Goal: Task Accomplishment & Management: Complete application form

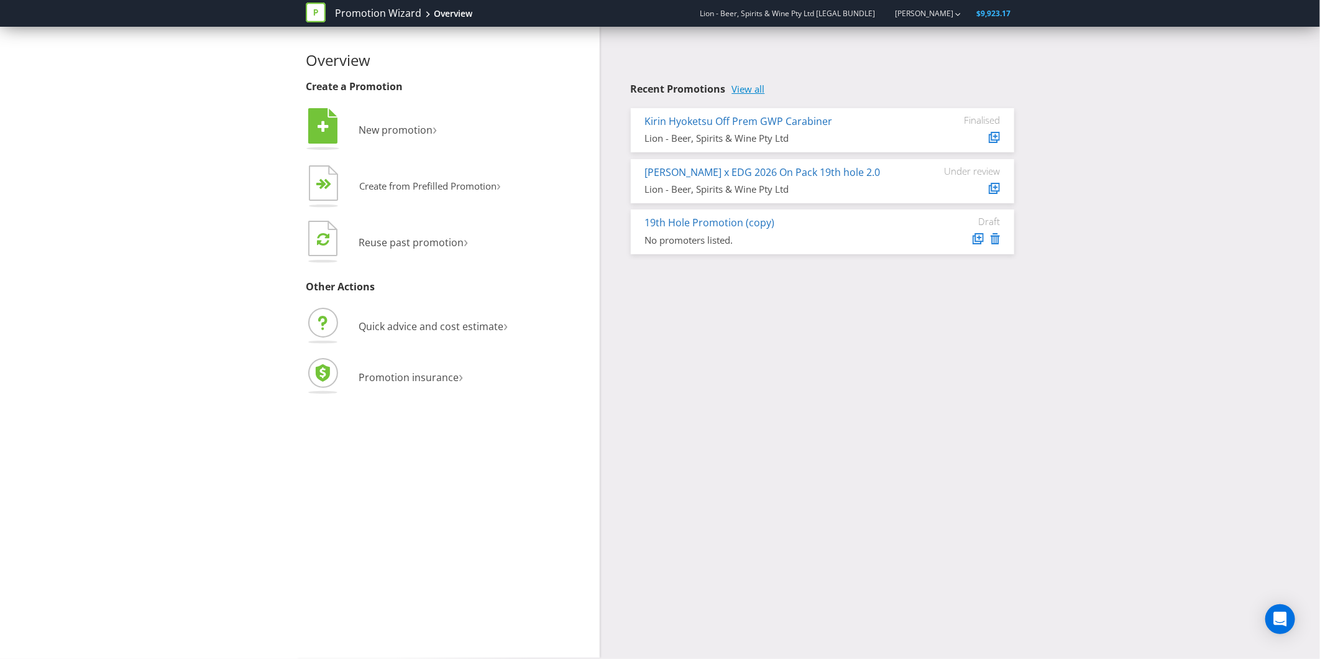
click at [765, 88] on link "View all" at bounding box center [748, 89] width 33 height 11
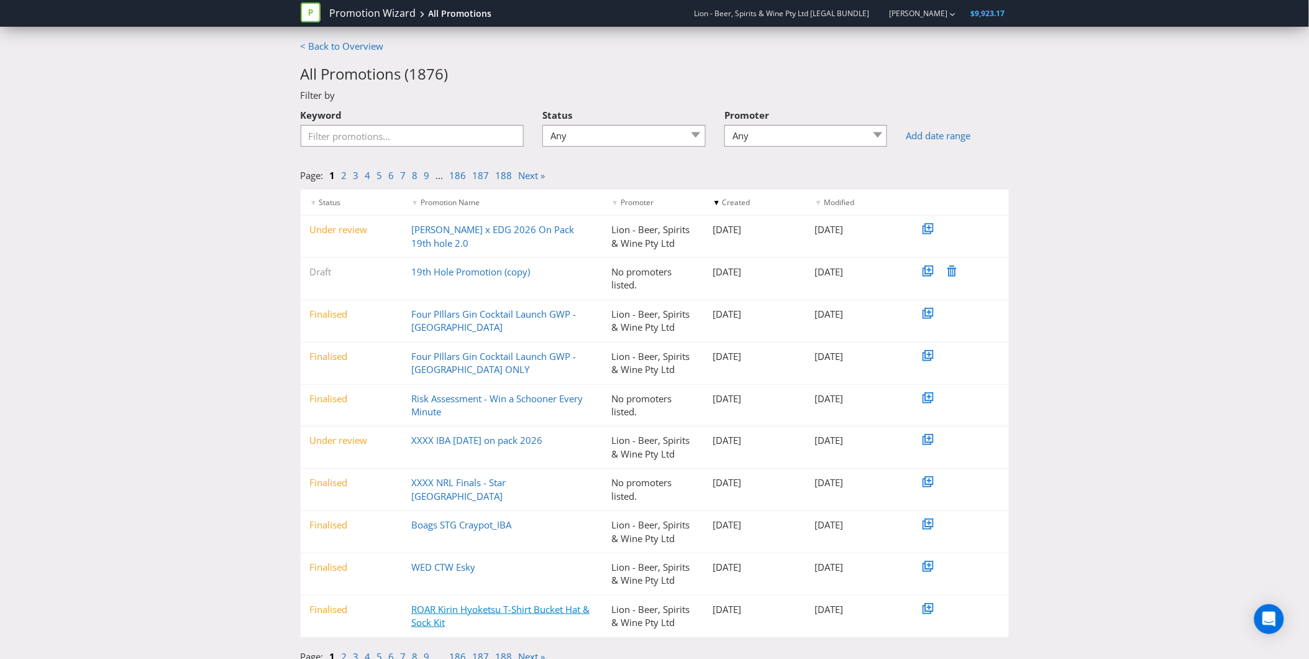
click at [481, 611] on link "ROAR Kirin Hyoketsu T-Shirt Bucket Hat & Sock Kit" at bounding box center [500, 615] width 178 height 25
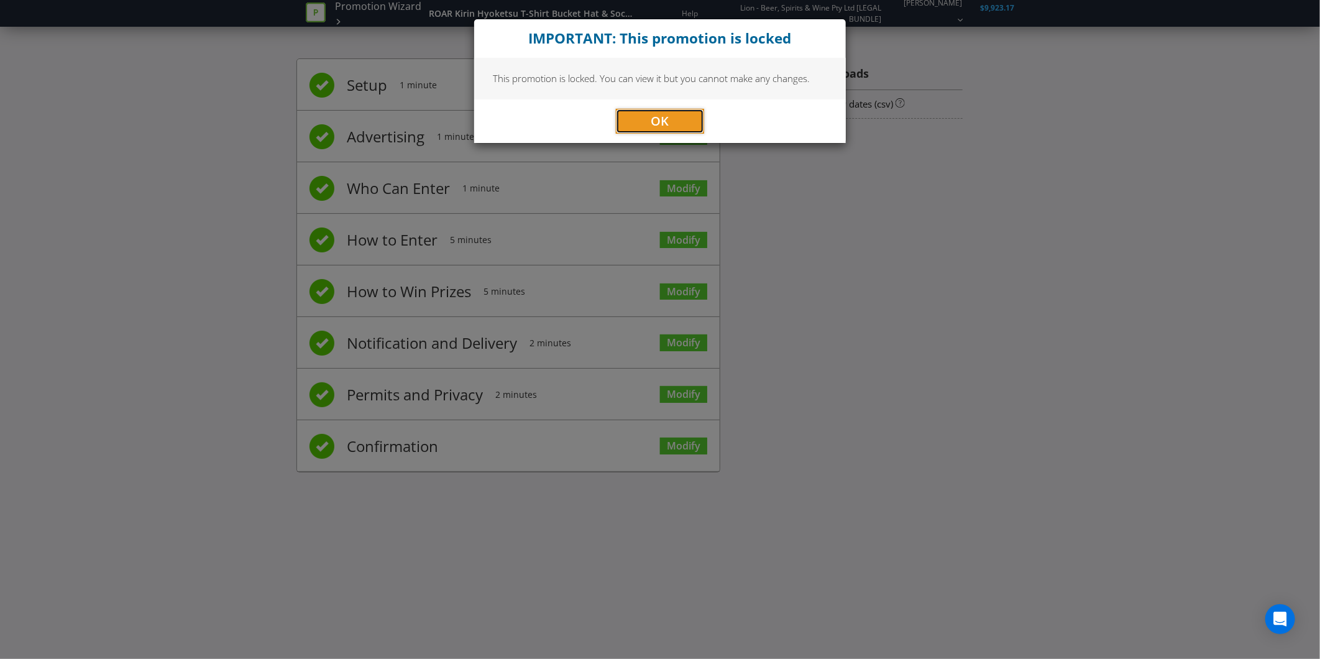
click at [685, 114] on button "OK" at bounding box center [660, 121] width 88 height 25
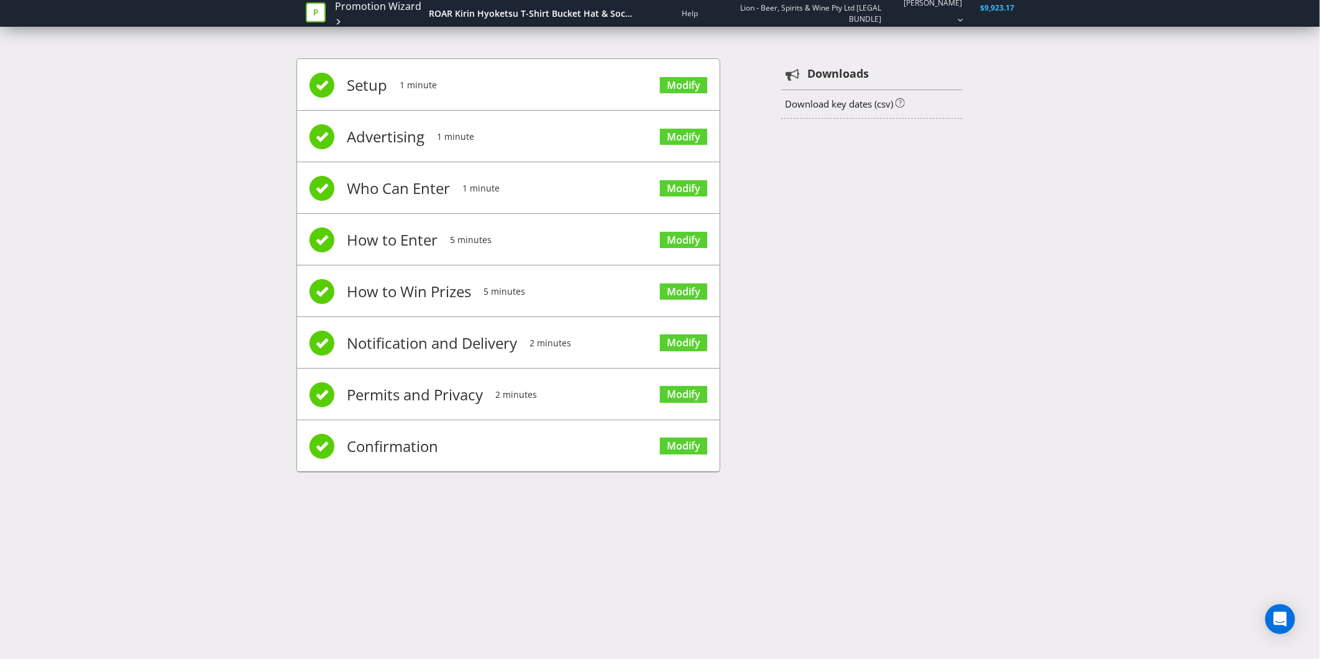
click at [878, 140] on div "Setup 1 minute Modify Advertising 1 minute Modify Who Can Enter 1 minute Modify…" at bounding box center [659, 272] width 727 height 464
click at [400, 455] on span "Confirmation" at bounding box center [392, 446] width 91 height 50
click at [442, 442] on li "Confirmation Modify" at bounding box center [508, 446] width 422 height 52
click at [680, 443] on link "Modify" at bounding box center [683, 445] width 47 height 17
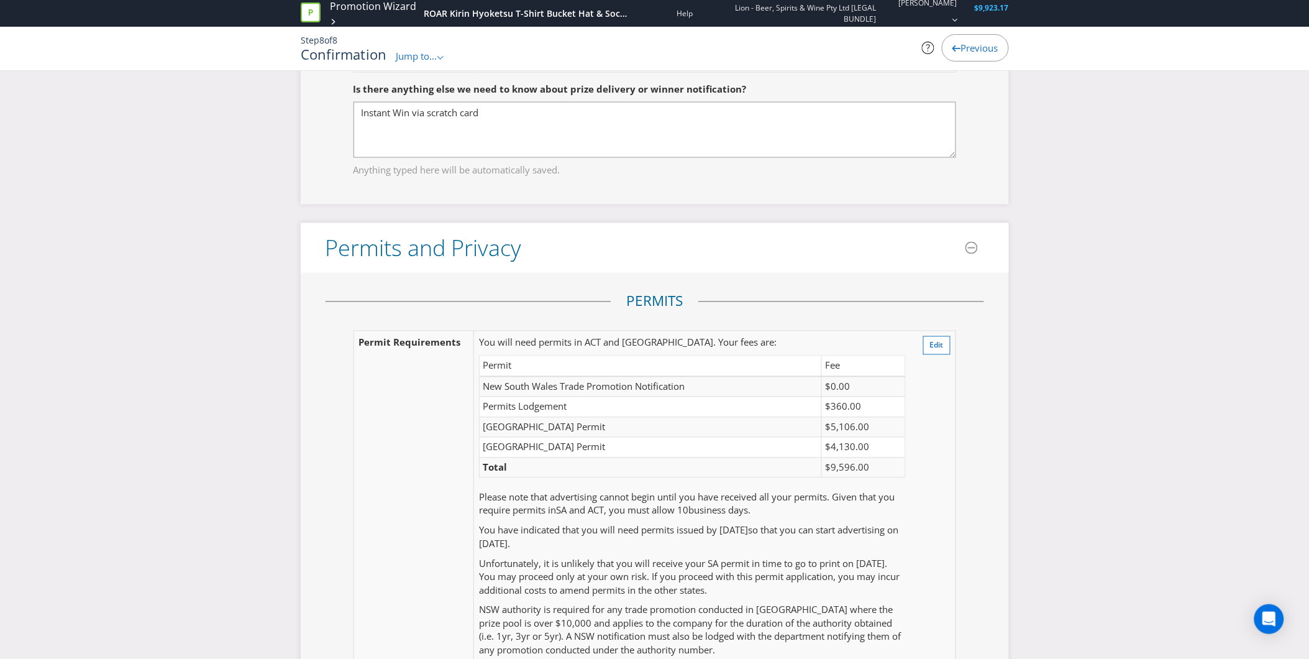
scroll to position [2416, 0]
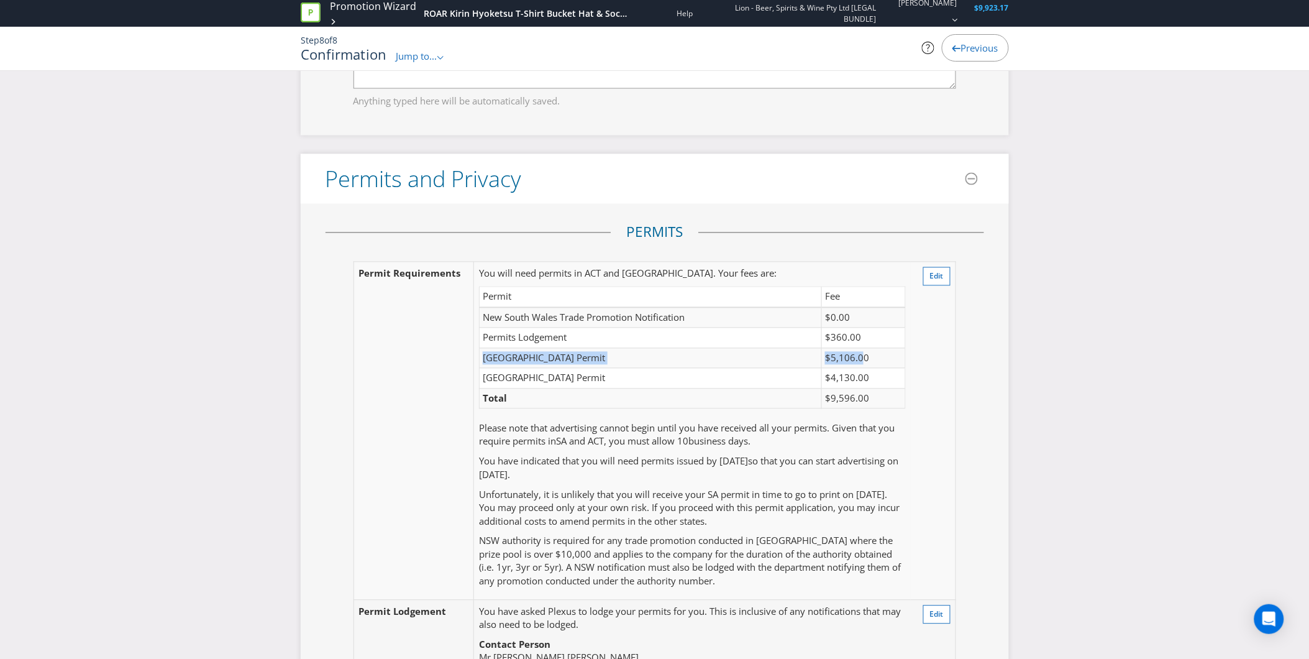
drag, startPoint x: 896, startPoint y: 345, endPoint x: 864, endPoint y: 350, distance: 32.8
click at [864, 350] on tbody "New South Wales Trade Promotion Notification $0.00 Permits Lodgement $360.00 [G…" at bounding box center [693, 358] width 426 height 101
drag, startPoint x: 864, startPoint y: 350, endPoint x: 890, endPoint y: 355, distance: 27.1
click at [890, 355] on td "$5,106.00" at bounding box center [863, 358] width 83 height 20
drag, startPoint x: 893, startPoint y: 358, endPoint x: 824, endPoint y: 364, distance: 69.2
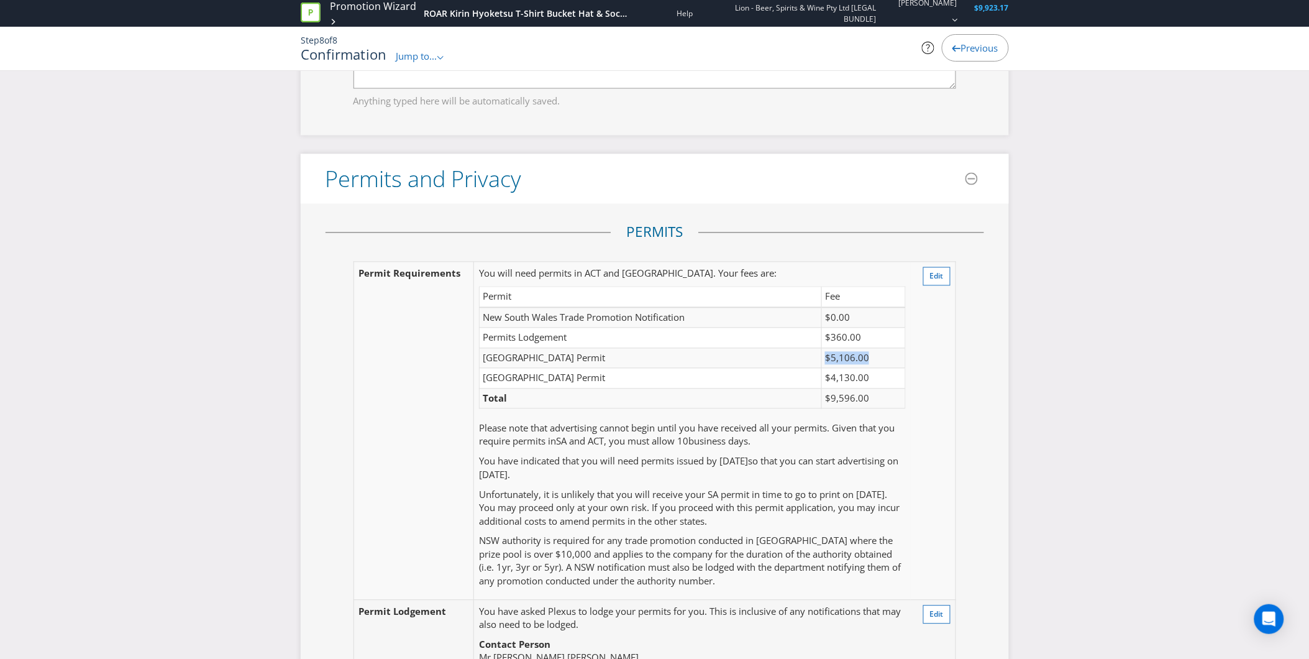
click at [824, 364] on tr "[GEOGRAPHIC_DATA] Permit $5,106.00" at bounding box center [693, 358] width 426 height 20
click at [657, 485] on td "You will need permits in ACT and [GEOGRAPHIC_DATA] . Your fees are: Permit Fee …" at bounding box center [692, 431] width 437 height 338
click at [721, 454] on td "You will need permits in ACT and [GEOGRAPHIC_DATA] . Your fees are: Permit Fee …" at bounding box center [692, 431] width 437 height 338
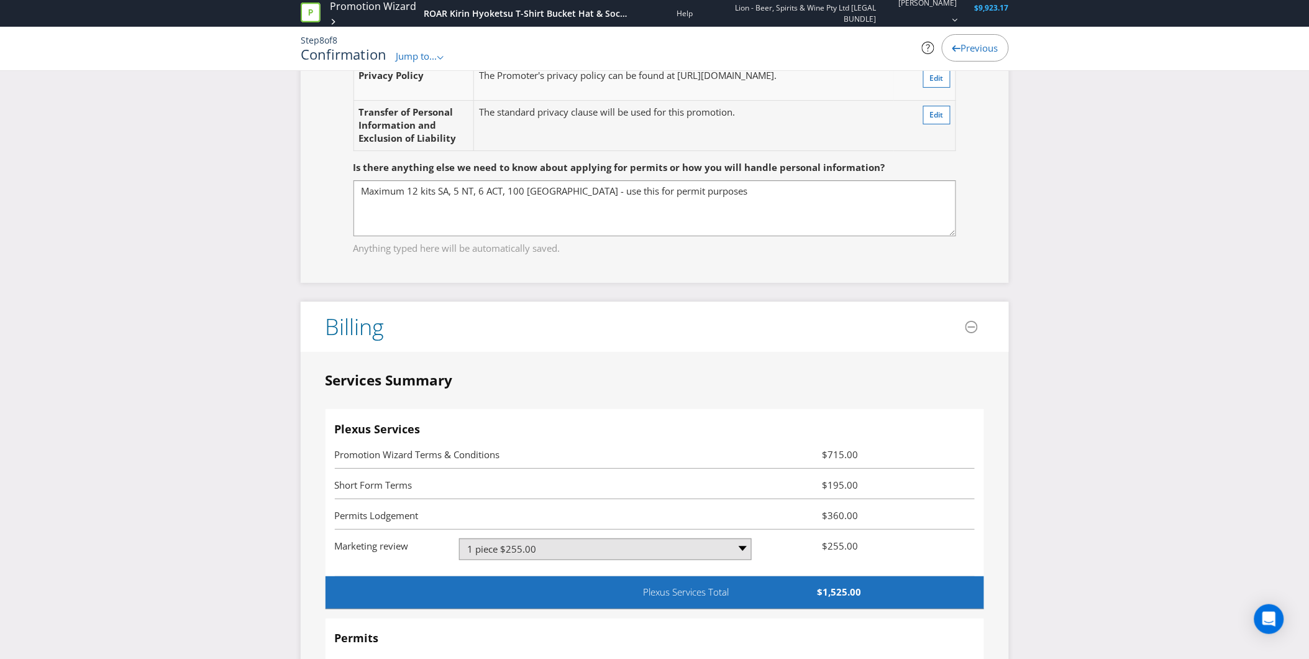
scroll to position [2968, 0]
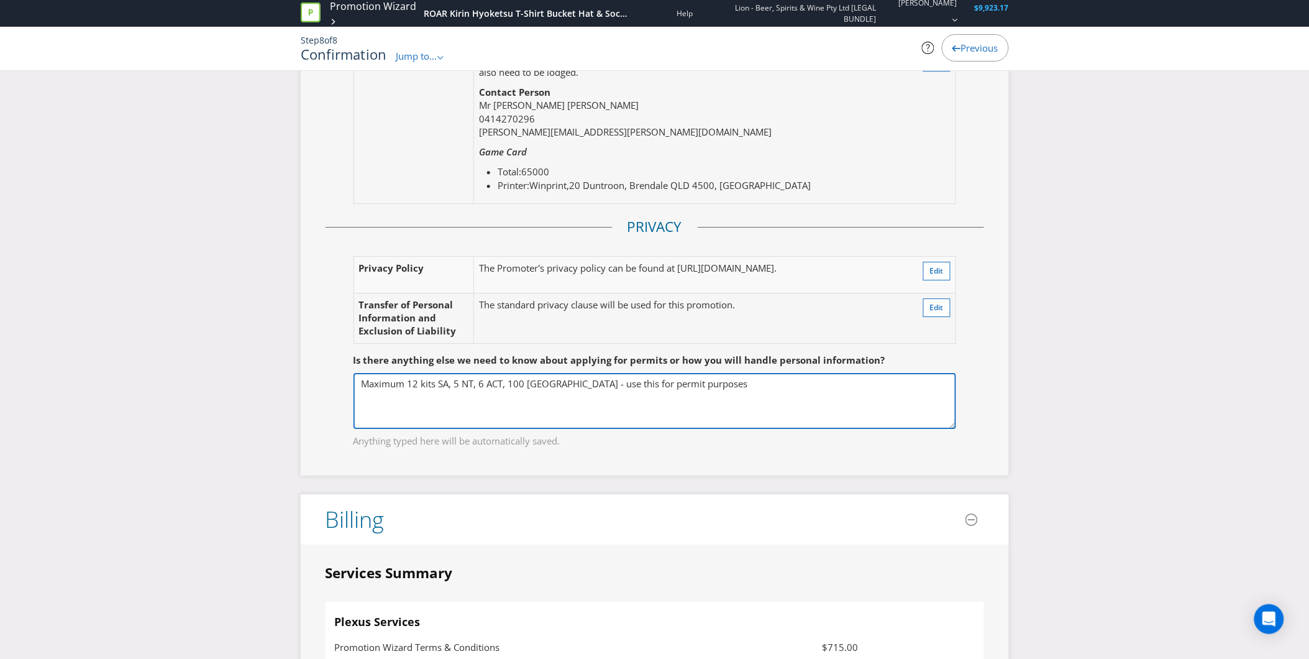
drag, startPoint x: 383, startPoint y: 386, endPoint x: 915, endPoint y: 437, distance: 534.3
click at [915, 437] on div "Maximum 12 kits SA, 5 NT, 6 ACT, 100 [GEOGRAPHIC_DATA] - use this for permit pu…" at bounding box center [655, 410] width 603 height 75
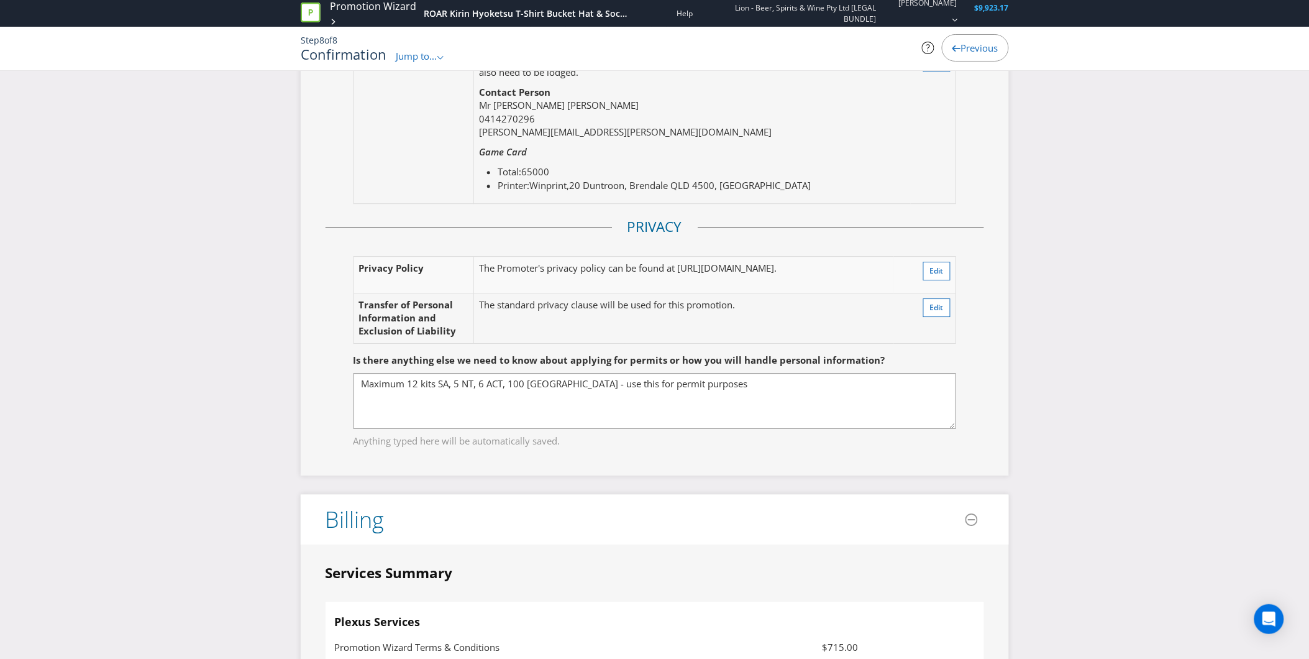
click at [785, 366] on span "Is there anything else we need to know about applying for permits or how you wi…" at bounding box center [620, 360] width 532 height 12
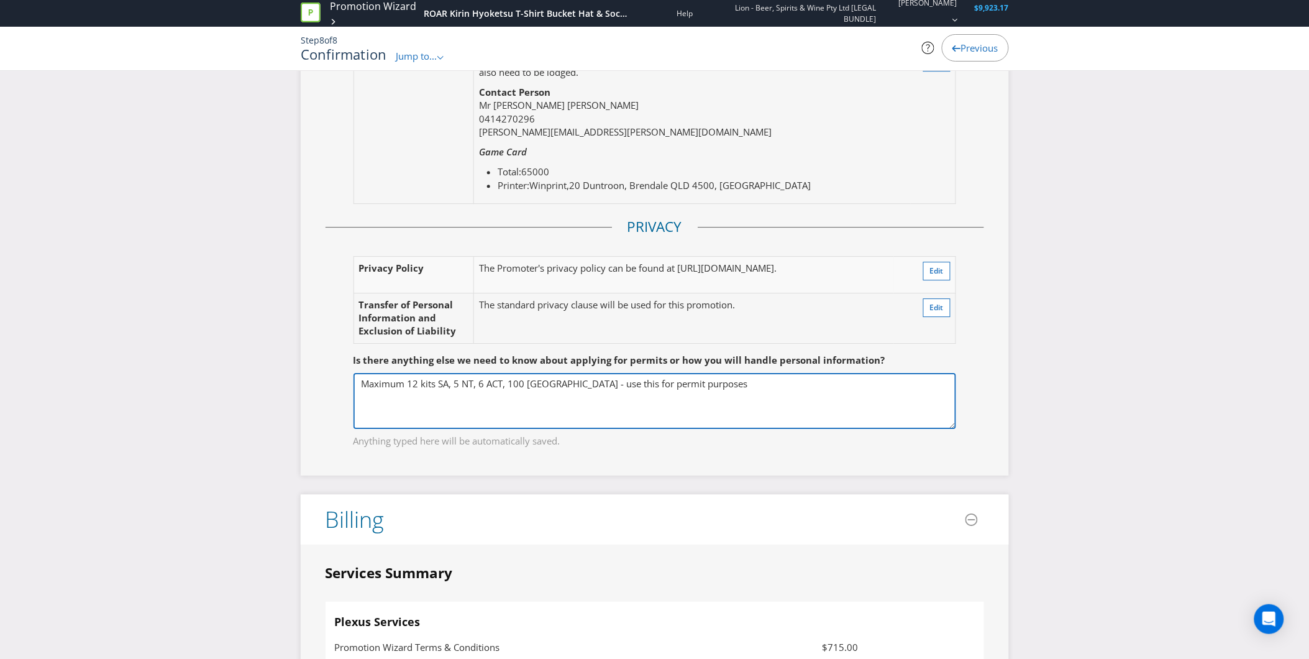
drag, startPoint x: 785, startPoint y: 384, endPoint x: 208, endPoint y: 336, distance: 579.9
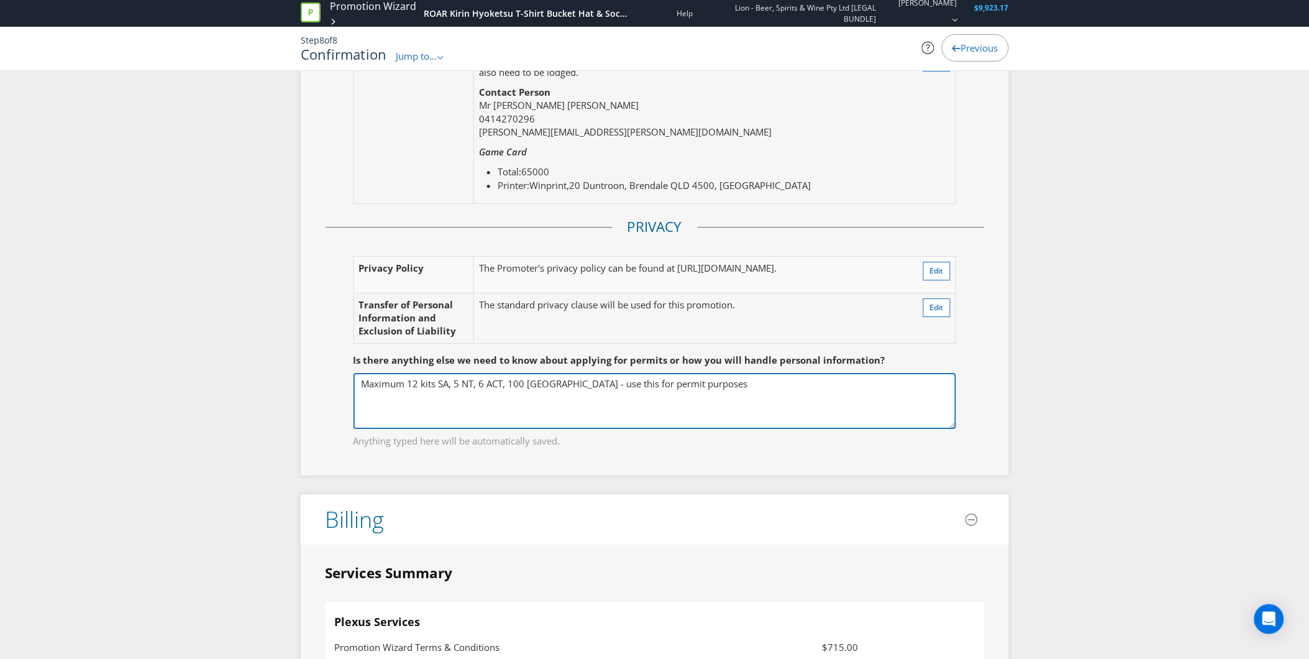
click at [476, 395] on textarea "Maximum 12 kits SA, 5 NT, 6 ACT, 100 [GEOGRAPHIC_DATA] - use this for permit pu…" at bounding box center [655, 401] width 603 height 56
click at [451, 383] on textarea "Maximum 12 kits SA, 5 NT, 6 ACT, 100 [GEOGRAPHIC_DATA] - use this for permit pu…" at bounding box center [655, 401] width 603 height 56
click at [461, 387] on textarea "Maximum 12 kits SA, 5 NT, 6 ACT, 100 [GEOGRAPHIC_DATA] - use this for permit pu…" at bounding box center [655, 401] width 603 height 56
click at [491, 389] on textarea "Maximum 12 kits SA, 5 NT, 6 ACT, 100 [GEOGRAPHIC_DATA] - use this for permit pu…" at bounding box center [655, 401] width 603 height 56
click at [511, 389] on textarea "Maximum 12 kits SA, 5 NT, 6 ACT, 100 [GEOGRAPHIC_DATA] - use this for permit pu…" at bounding box center [655, 401] width 603 height 56
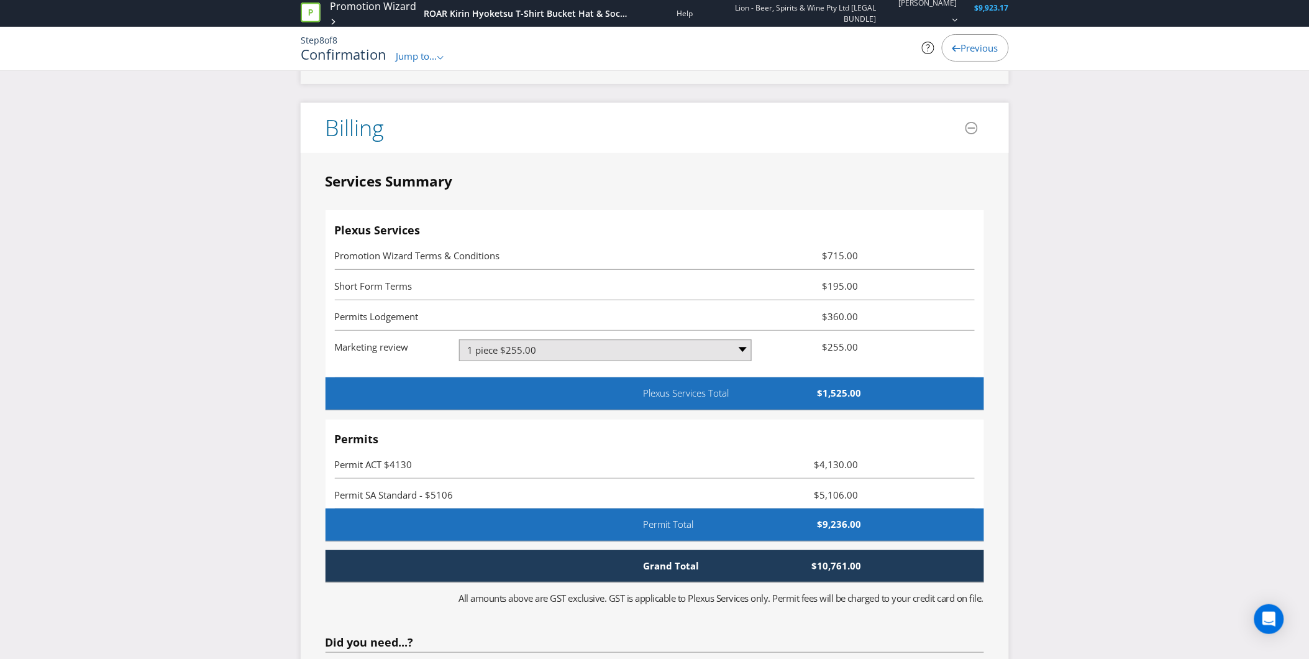
scroll to position [3382, 0]
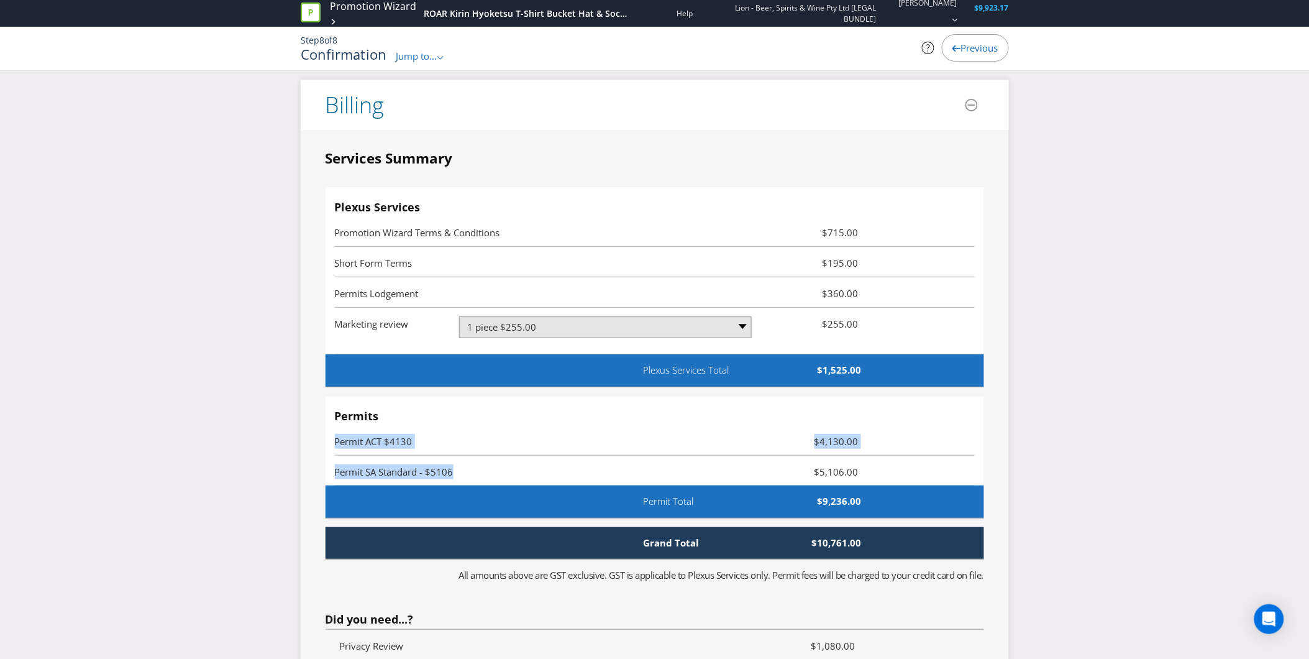
drag, startPoint x: 464, startPoint y: 467, endPoint x: 311, endPoint y: 444, distance: 154.6
drag, startPoint x: 311, startPoint y: 444, endPoint x: 402, endPoint y: 441, distance: 90.8
click at [402, 441] on span "Permit ACT $4130" at bounding box center [374, 441] width 78 height 12
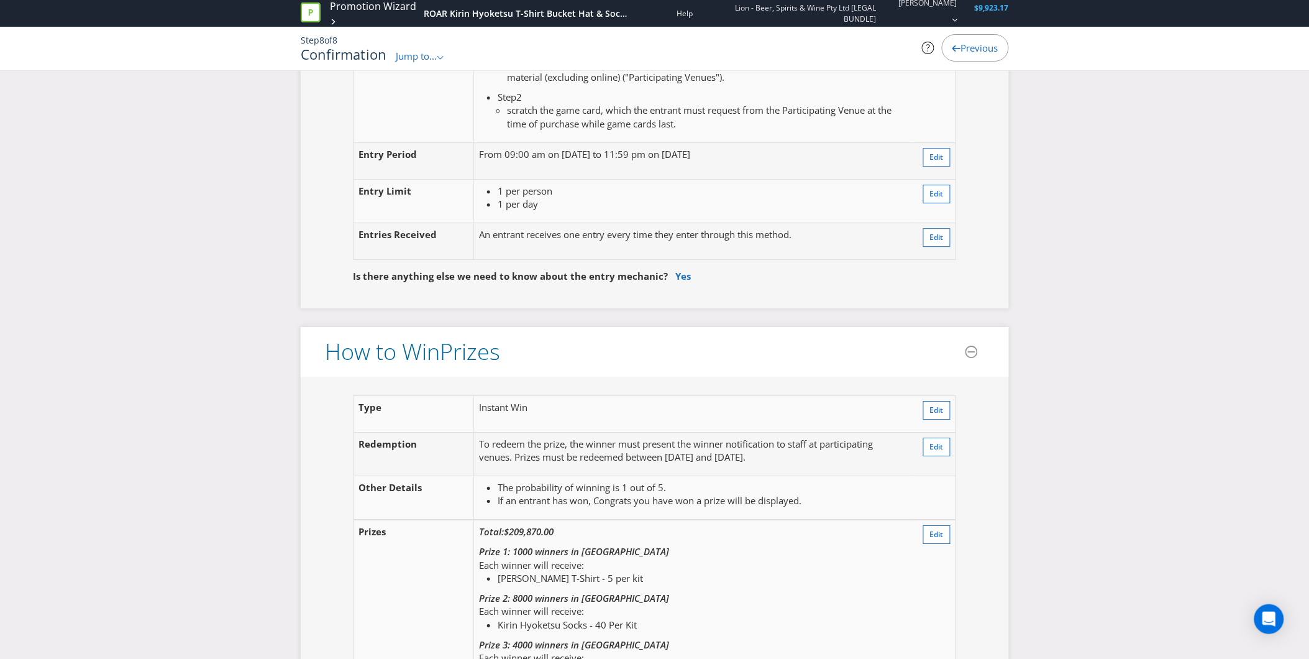
scroll to position [1104, 0]
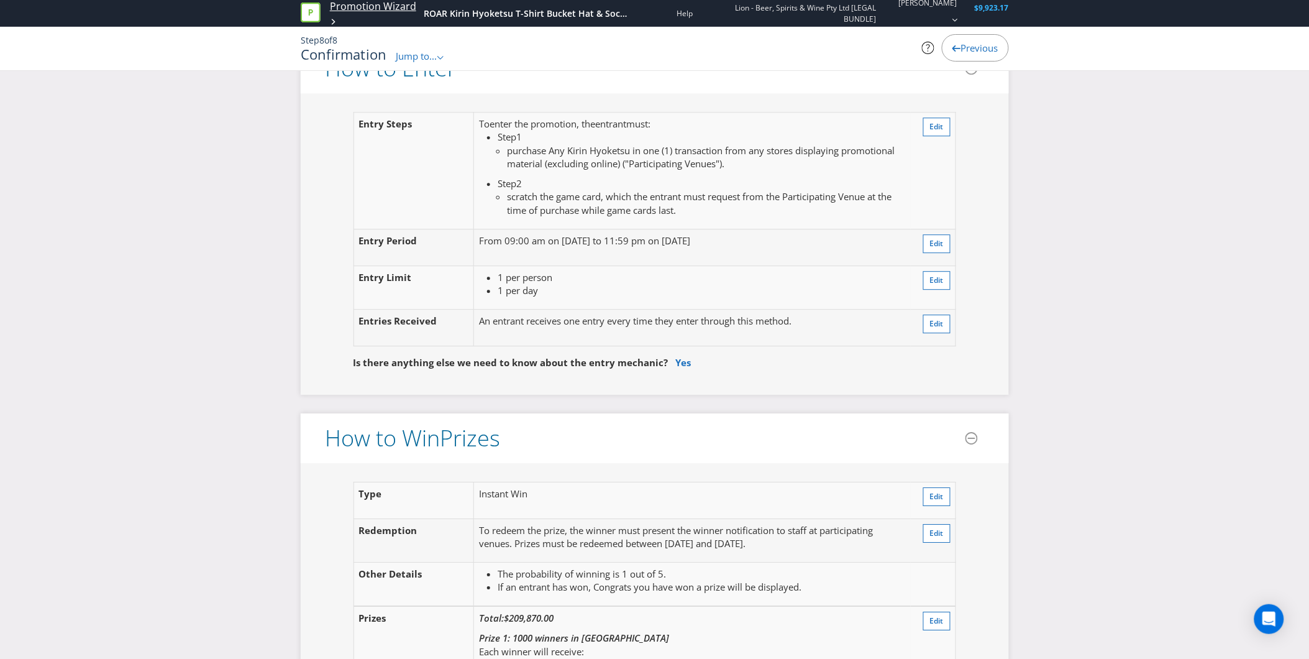
click at [348, 1] on link "Promotion Wizard" at bounding box center [373, 6] width 86 height 14
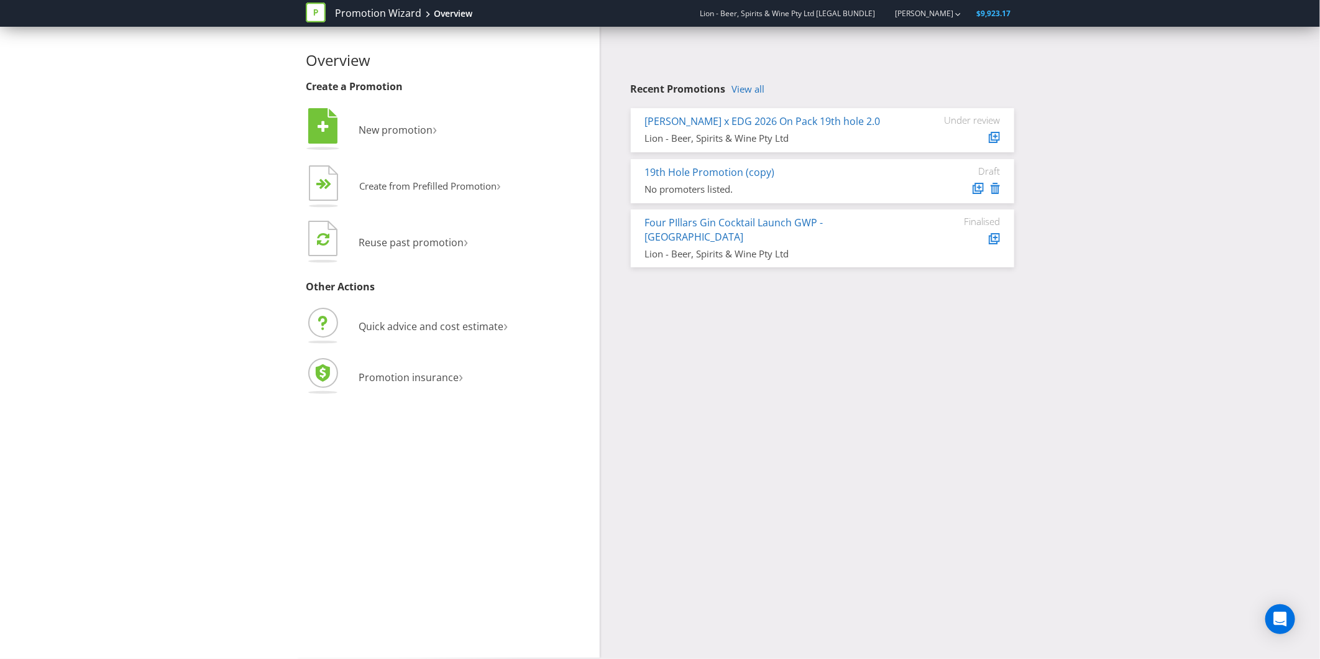
click at [376, 4] on div "Promotion Wizard Overview" at bounding box center [394, 13] width 176 height 27
click at [370, 15] on link "Promotion Wizard" at bounding box center [378, 13] width 86 height 14
click at [393, 17] on link "Promotion Wizard" at bounding box center [378, 13] width 86 height 14
click at [393, 14] on link "Promotion Wizard" at bounding box center [378, 13] width 86 height 14
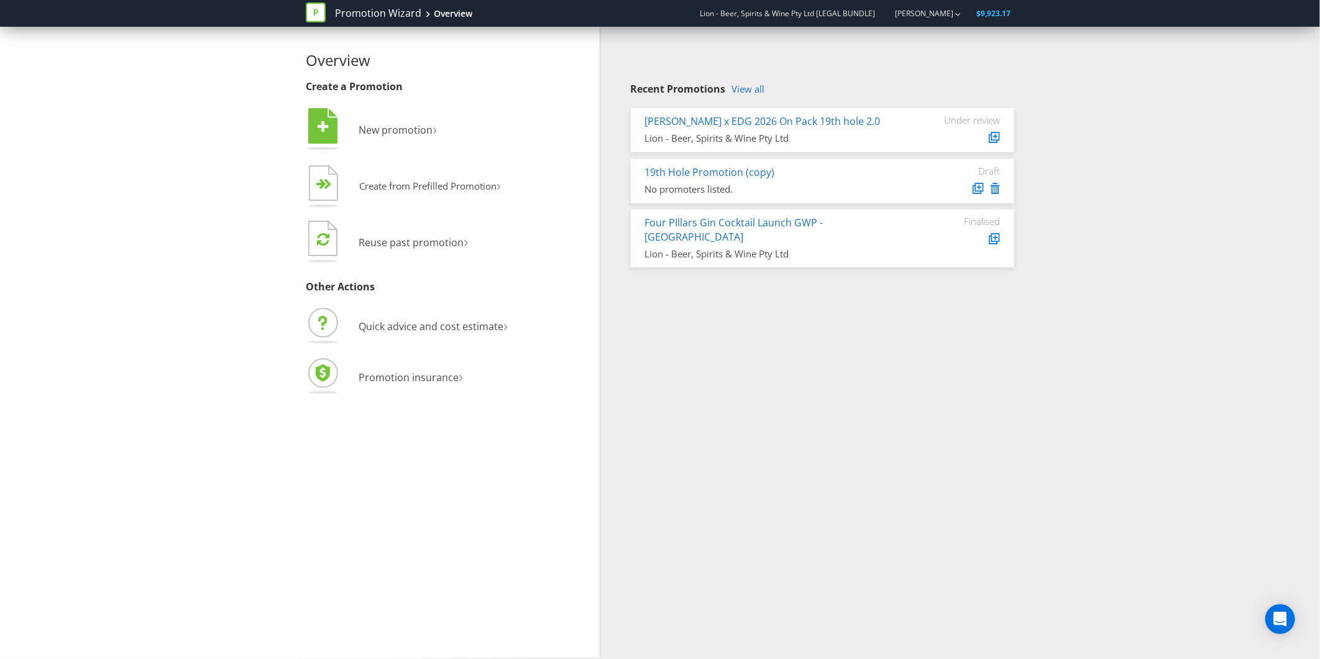
click at [752, 9] on span "Lion - Beer, Spirits & Wine Pty Ltd [LEGAL BUNDLE]" at bounding box center [787, 13] width 175 height 11
click at [910, 10] on link "[PERSON_NAME]" at bounding box center [917, 13] width 71 height 11
drag, startPoint x: 702, startPoint y: 55, endPoint x: 286, endPoint y: 60, distance: 415.7
click at [700, 55] on div "Recent Promotions View all [PERSON_NAME] x EDG 2026 On Pack 19th hole 2.0 Lion …" at bounding box center [812, 150] width 424 height 247
click at [386, 120] on li " New promotion ›" at bounding box center [448, 131] width 285 height 50
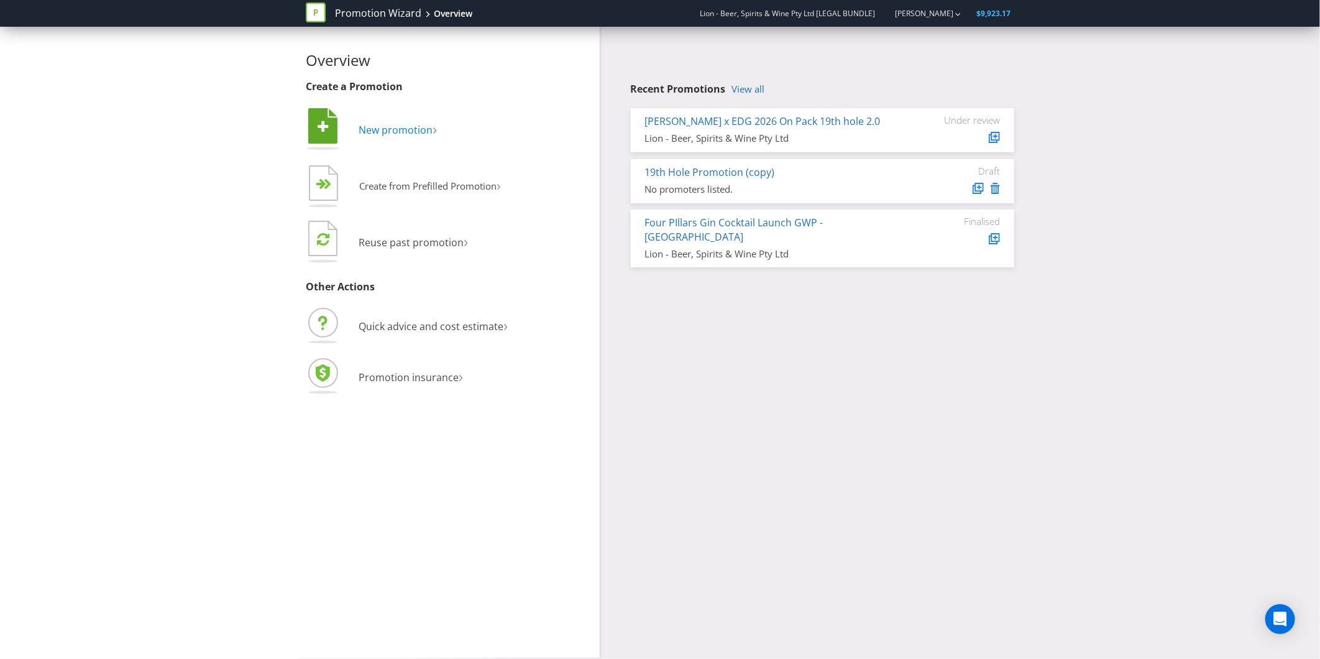
drag, startPoint x: 386, startPoint y: 120, endPoint x: 394, endPoint y: 128, distance: 11.4
click at [394, 128] on span "New promotion" at bounding box center [396, 130] width 74 height 14
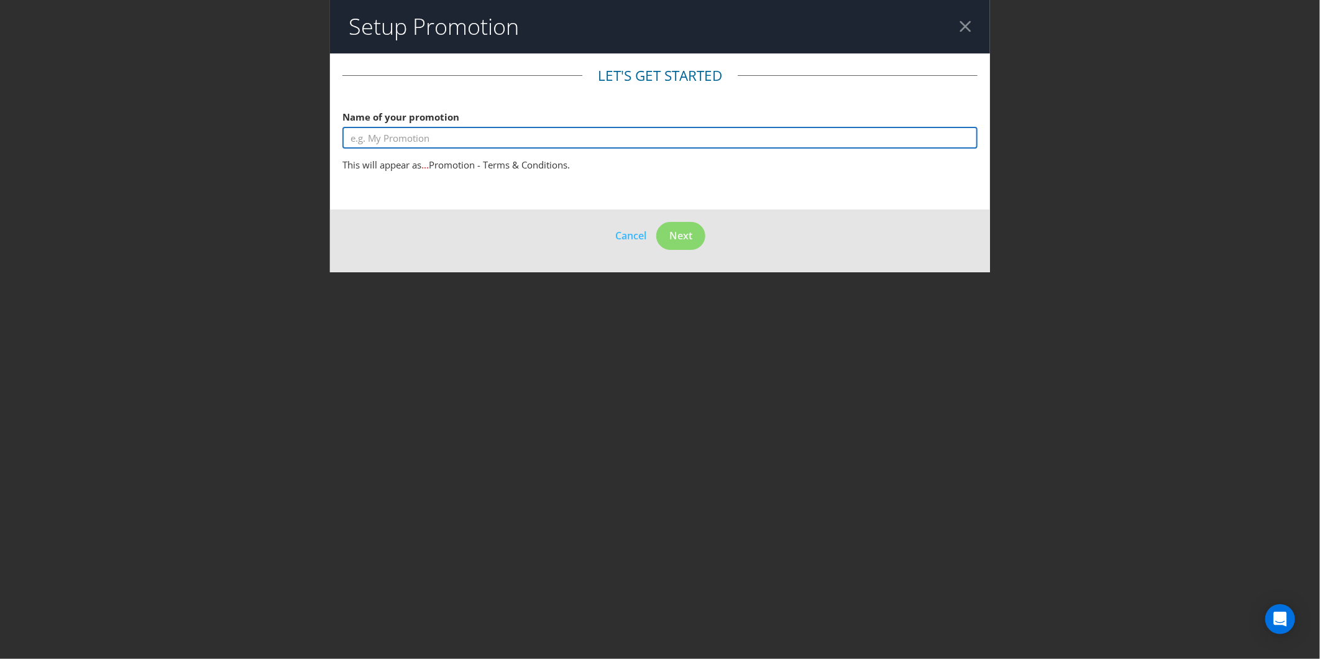
click at [394, 128] on input "text" at bounding box center [659, 138] width 635 height 22
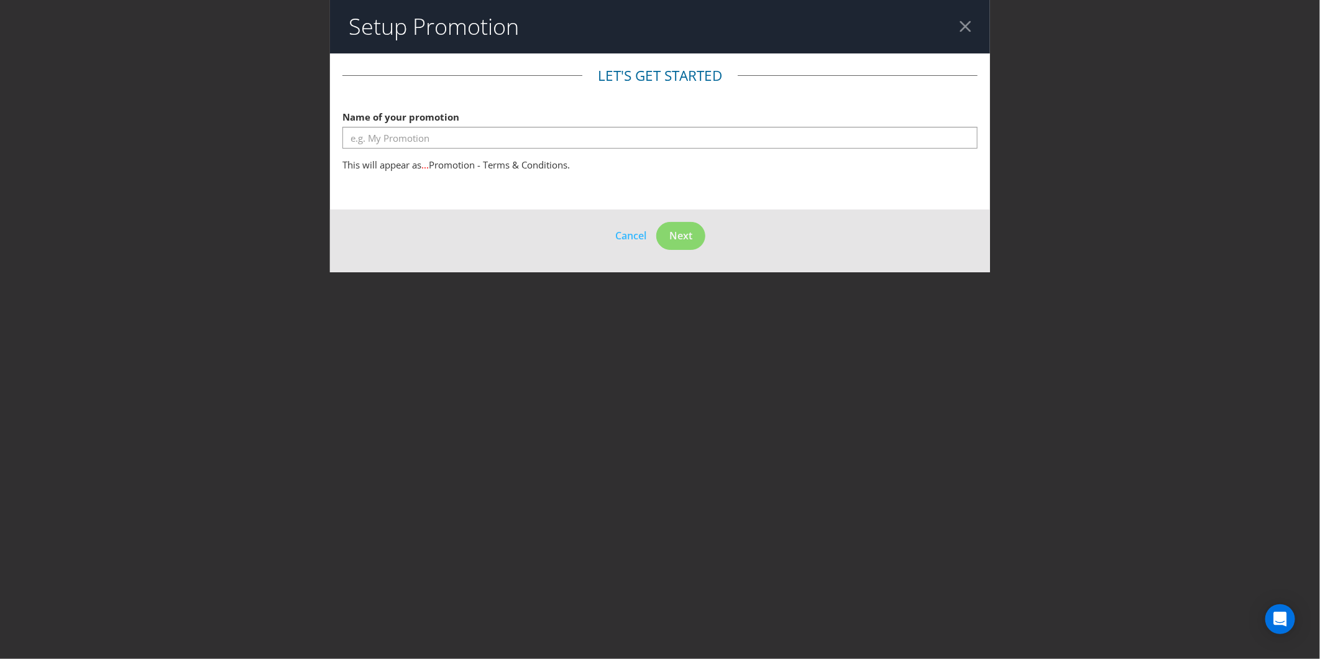
click at [965, 31] on div at bounding box center [965, 27] width 12 height 12
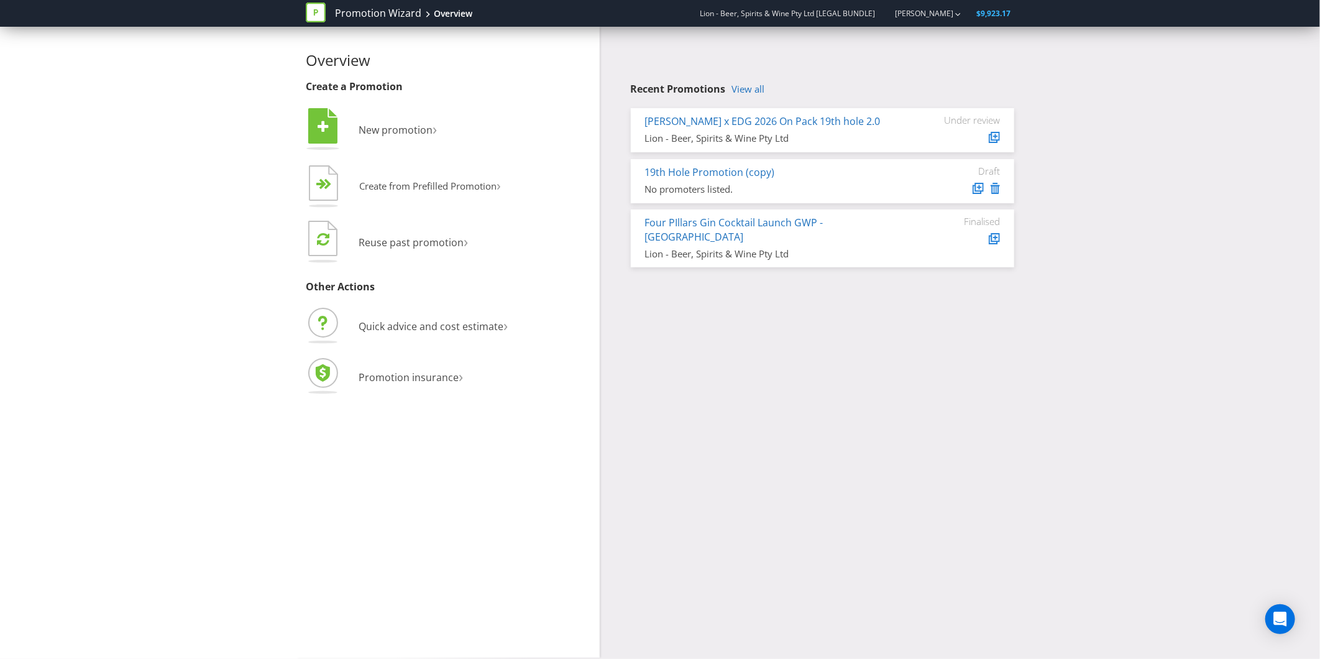
click at [1098, 512] on div "Overview Create a Promotion  New promotion ›   Create from Prefilled Promoti…" at bounding box center [660, 342] width 1320 height 631
click at [411, 8] on link "Promotion Wizard" at bounding box center [378, 13] width 86 height 14
